Goal: Find specific page/section: Find specific page/section

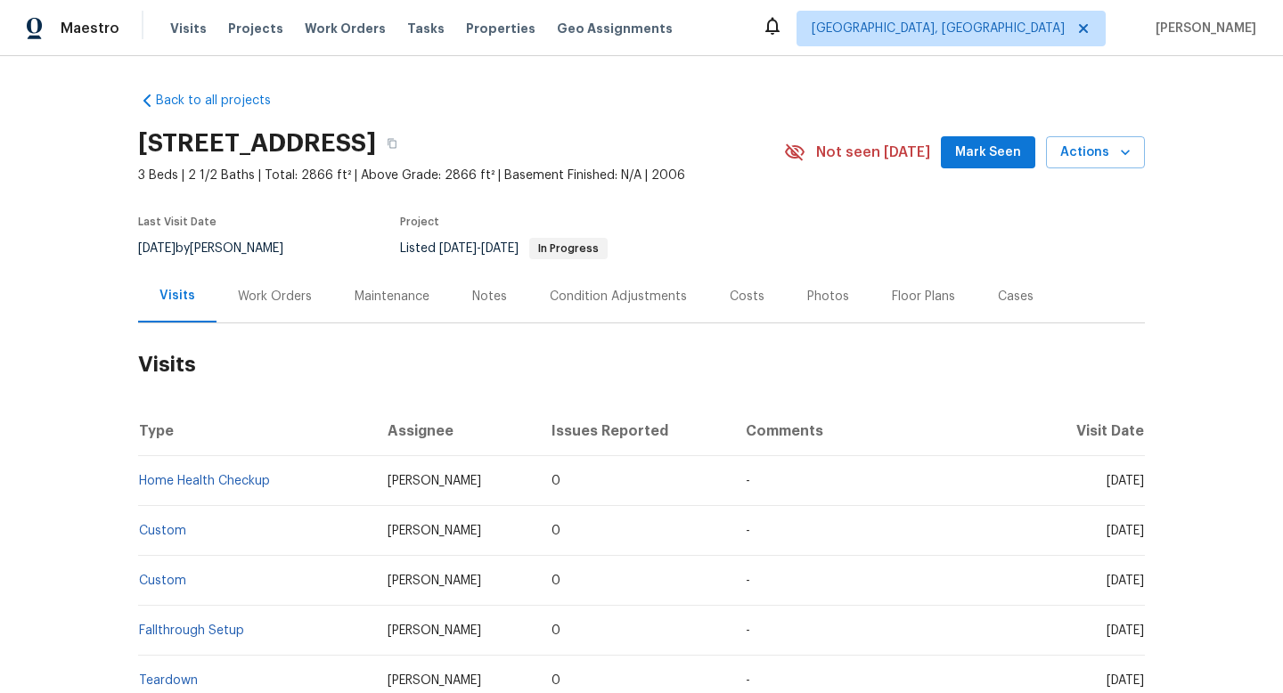
click at [238, 303] on div "Work Orders" at bounding box center [275, 297] width 74 height 18
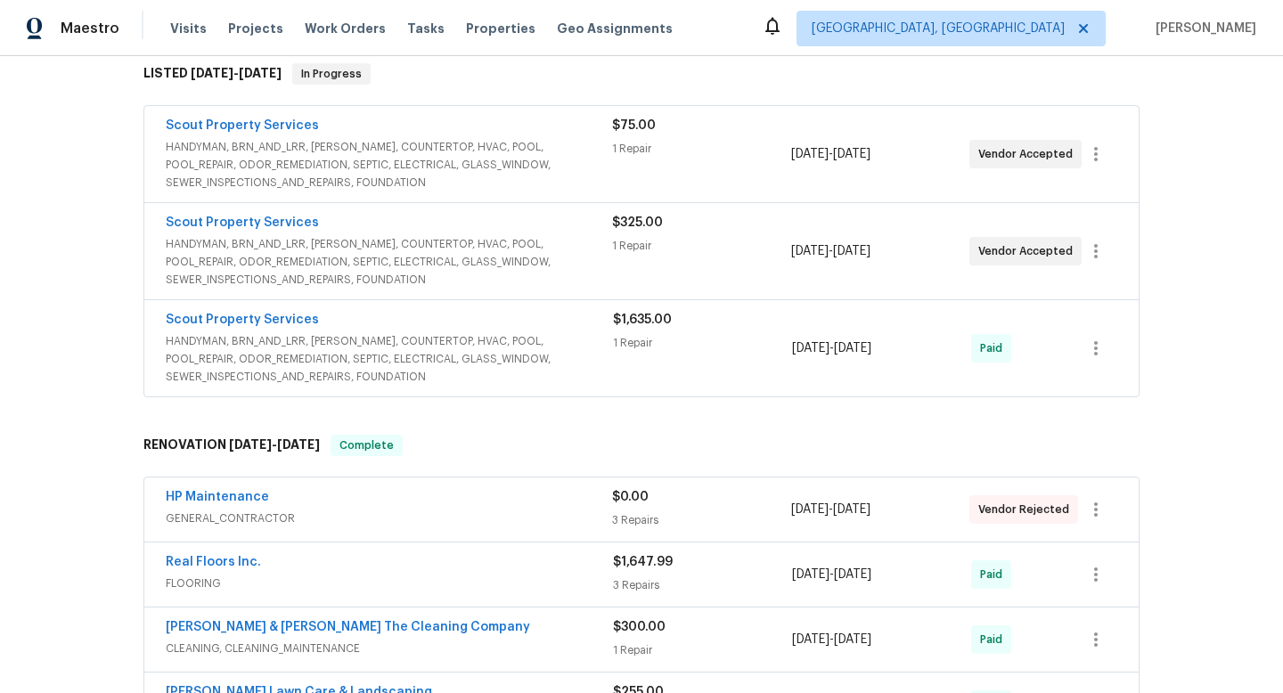
scroll to position [232, 0]
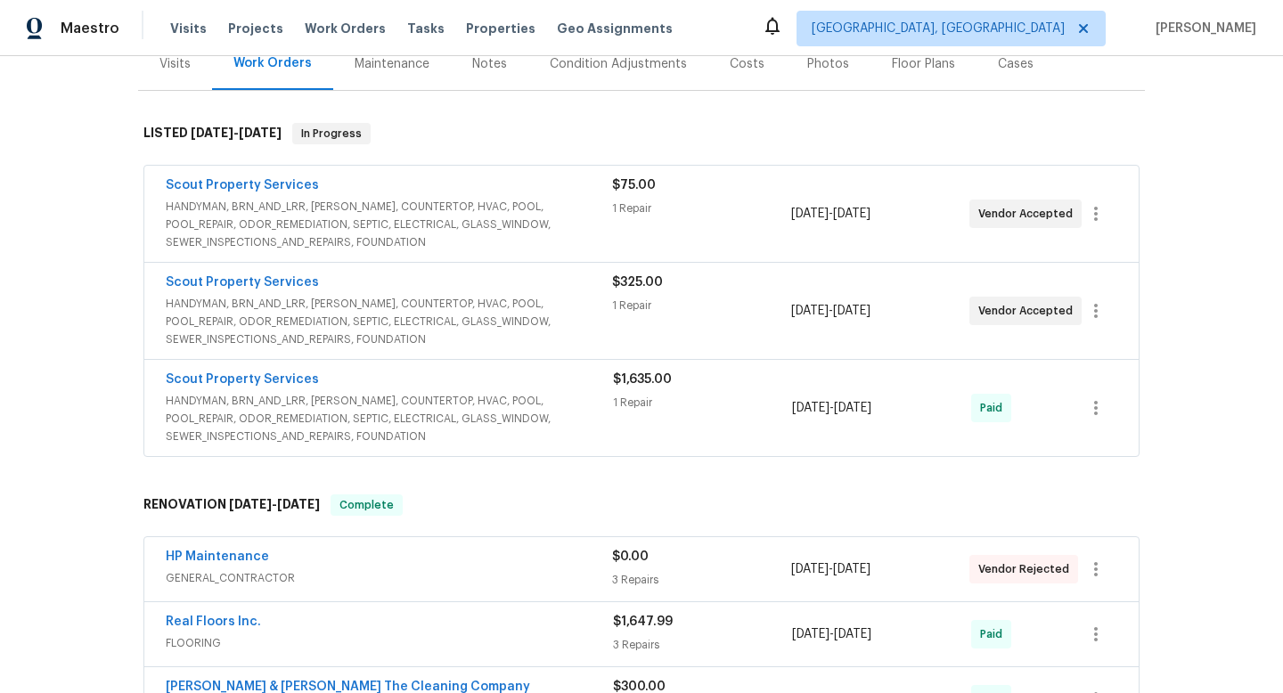
click at [527, 333] on span "HANDYMAN, BRN_AND_LRR, [PERSON_NAME], COUNTERTOP, HVAC, POOL, POOL_REPAIR, ODOR…" at bounding box center [389, 321] width 446 height 53
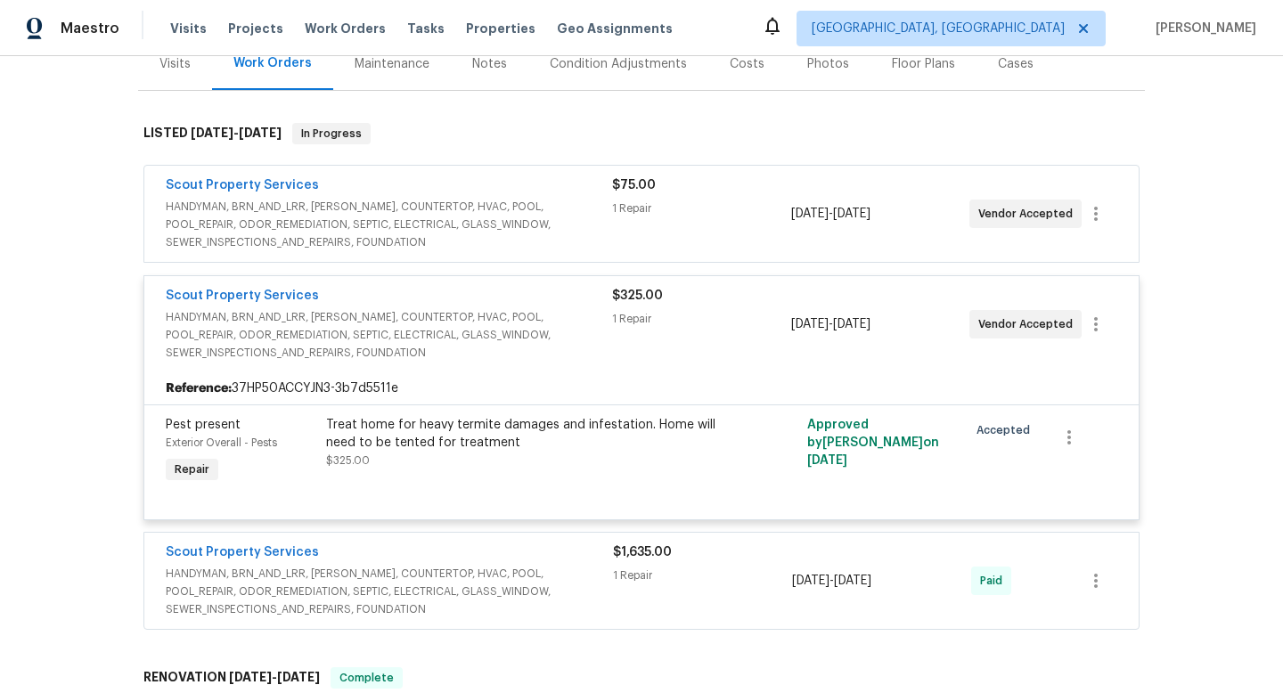
click at [535, 347] on span "HANDYMAN, BRN_AND_LRR, [PERSON_NAME], COUNTERTOP, HVAC, POOL, POOL_REPAIR, ODOR…" at bounding box center [389, 334] width 446 height 53
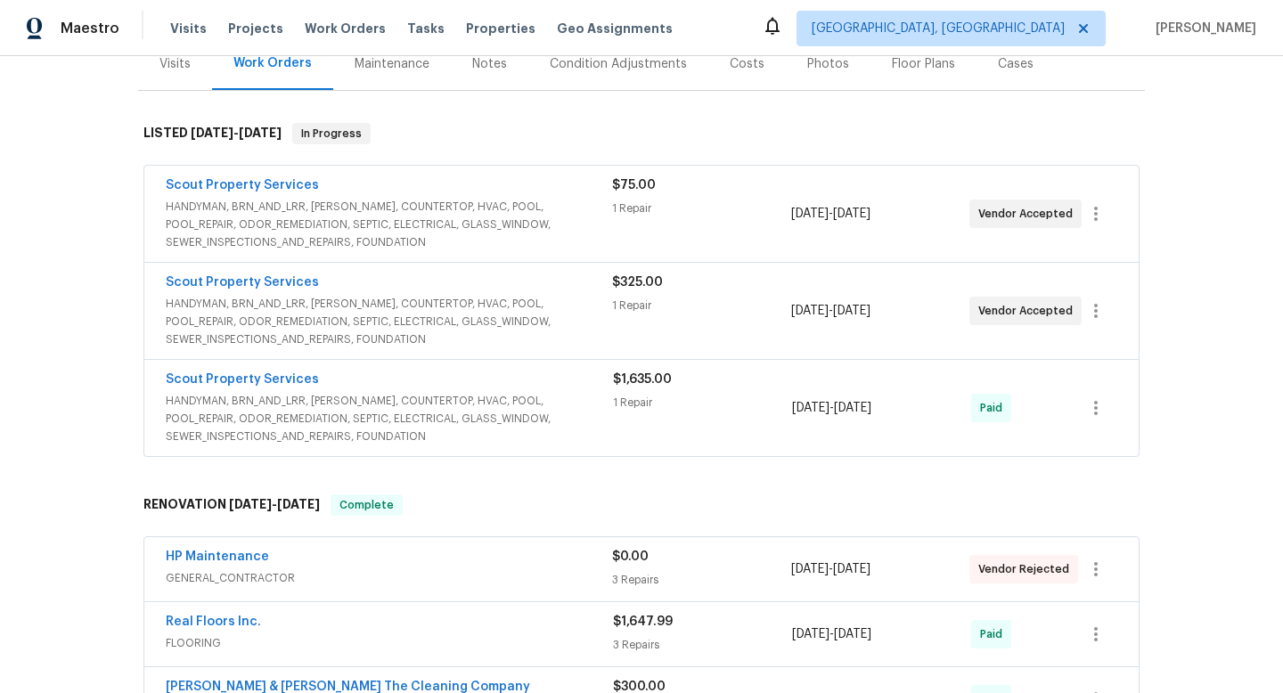
click at [542, 232] on span "HANDYMAN, BRN_AND_LRR, [PERSON_NAME], COUNTERTOP, HVAC, POOL, POOL_REPAIR, ODOR…" at bounding box center [389, 224] width 446 height 53
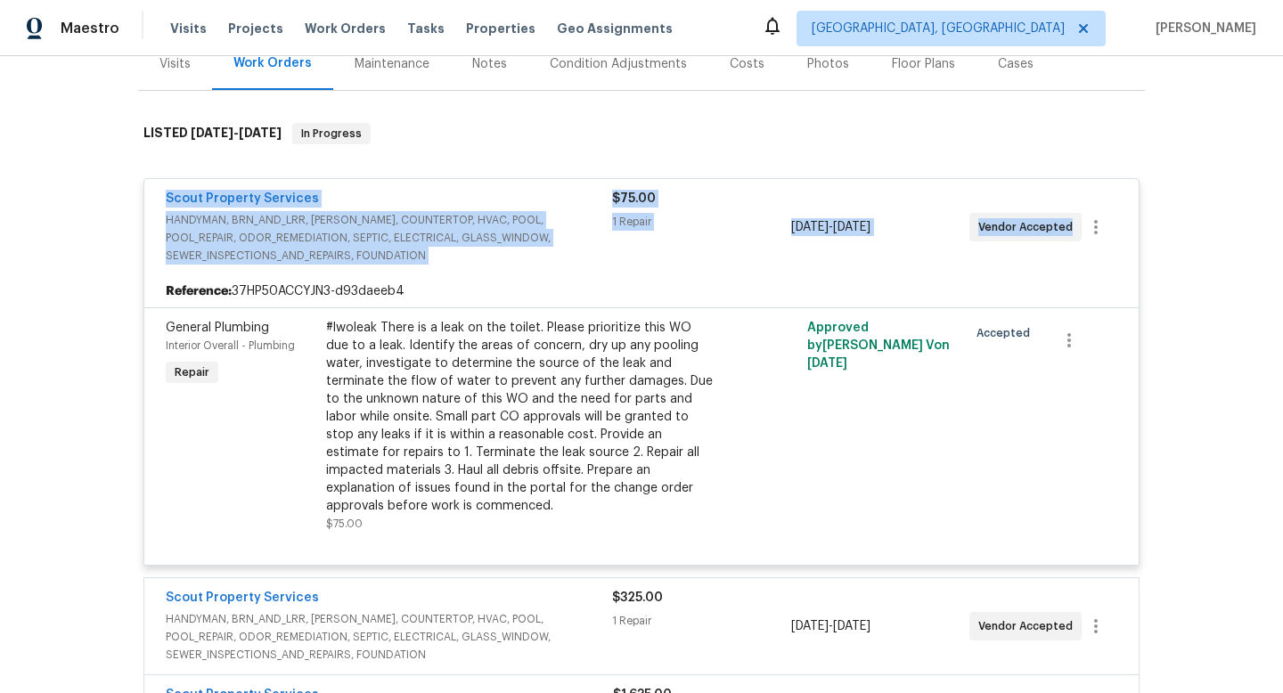
drag, startPoint x: 144, startPoint y: 185, endPoint x: 1049, endPoint y: 271, distance: 909.0
click at [1053, 271] on div "Scout Property Services HANDYMAN, BRN_AND_LRR, [PERSON_NAME], COUNTERTOP, HVAC,…" at bounding box center [641, 227] width 994 height 96
copy div "Scout Property Services HANDYMAN, BRN_AND_LRR, [PERSON_NAME], COUNTERTOP, HVAC,…"
